Goal: Information Seeking & Learning: Learn about a topic

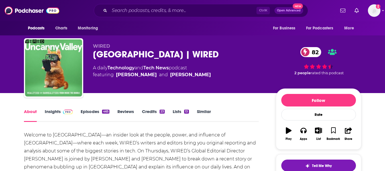
click at [54, 112] on link "Insights" at bounding box center [59, 115] width 28 height 13
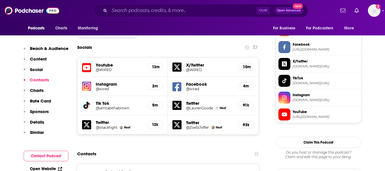
scroll to position [599, 0]
